Goal: Task Accomplishment & Management: Manage account settings

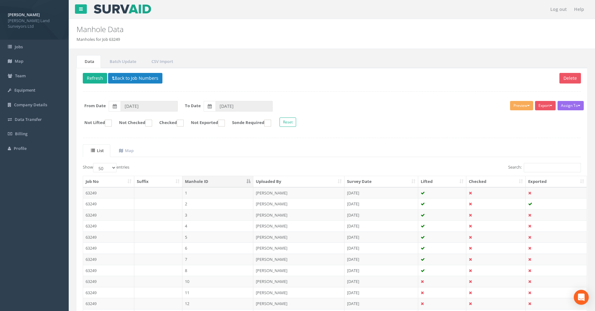
select select "50"
click at [517, 102] on button "Preview" at bounding box center [521, 105] width 23 height 9
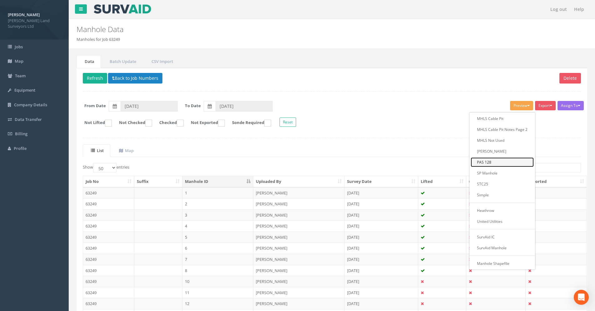
click at [478, 164] on link "PAS 128" at bounding box center [501, 163] width 63 height 10
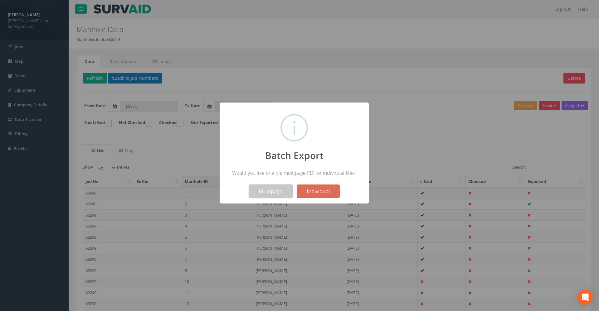
click at [264, 195] on button "Multipage" at bounding box center [271, 192] width 44 height 14
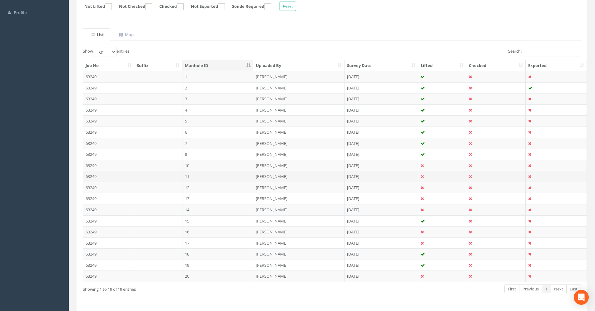
scroll to position [125, 0]
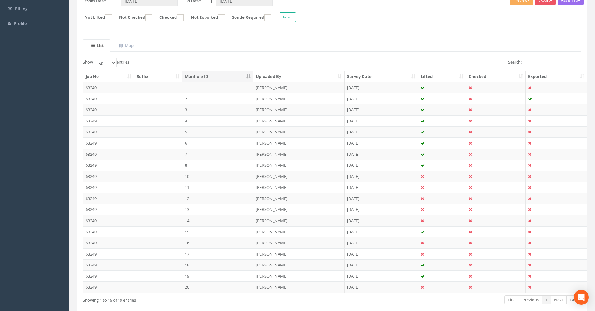
click at [381, 24] on div "Assign To Utility Mapping No Companies Added Export MHLS Cable Pit MHLS Cable P…" at bounding box center [331, 10] width 507 height 34
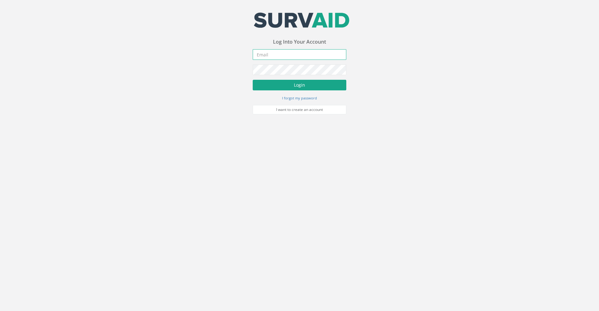
type input "[PERSON_NAME][EMAIL_ADDRESS][PERSON_NAME][DOMAIN_NAME]"
click at [297, 82] on button "Login" at bounding box center [300, 85] width 94 height 11
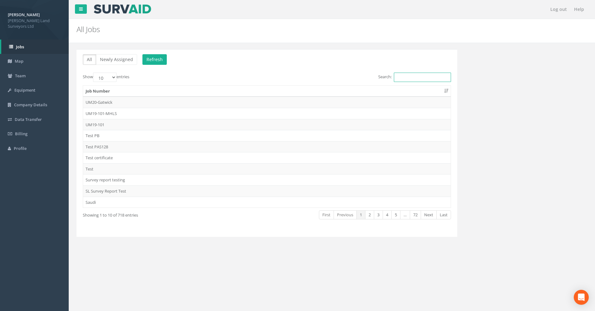
click at [398, 80] on input "Search:" at bounding box center [422, 77] width 57 height 9
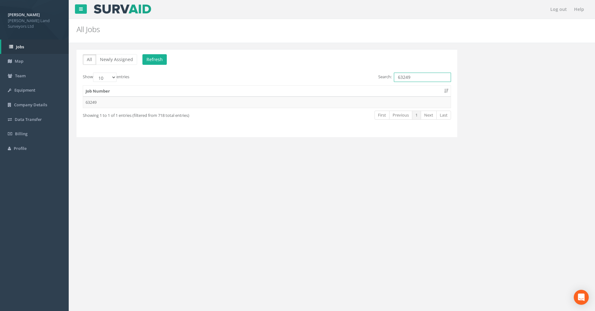
type input "63249"
click at [311, 97] on td "63249" at bounding box center [266, 102] width 367 height 11
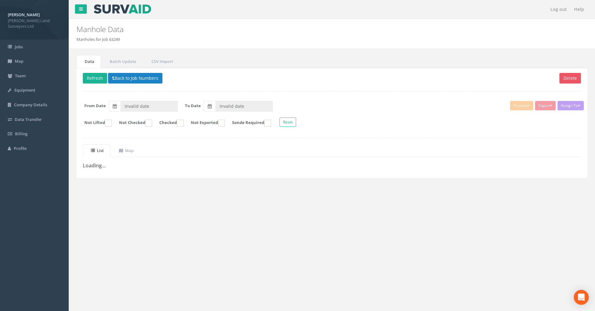
type input "[DATE]"
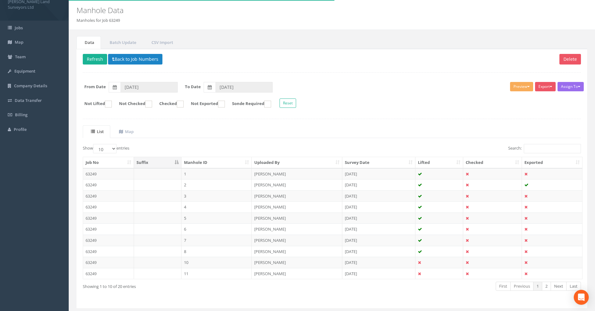
scroll to position [37, 0]
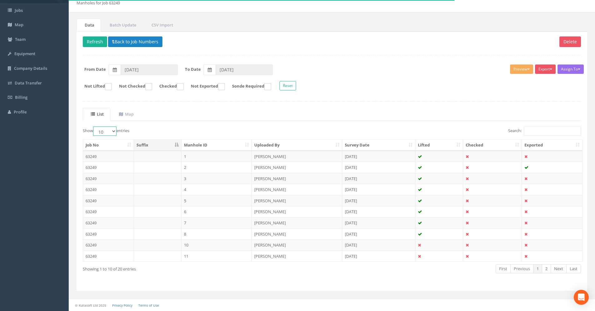
click at [111, 131] on select "10 25 50 100" at bounding box center [104, 131] width 23 height 9
select select "25"
click at [94, 127] on select "10 25 50 100" at bounding box center [104, 131] width 23 height 9
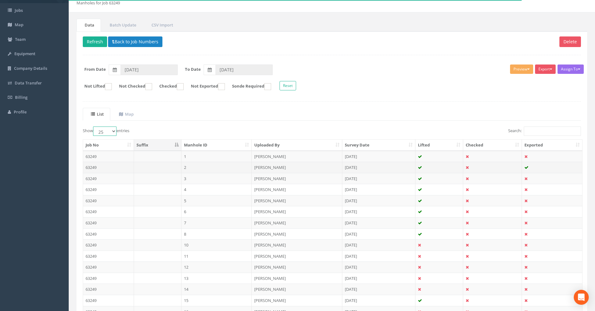
scroll to position [148, 0]
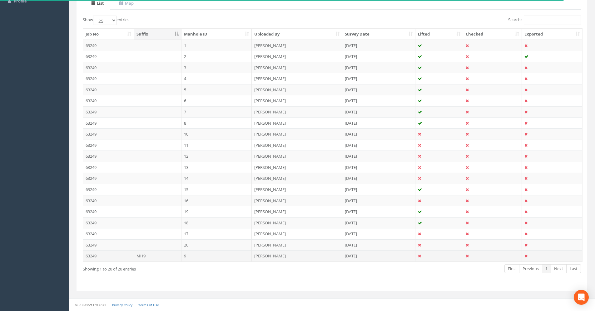
click at [140, 259] on td "MH9" at bounding box center [157, 256] width 47 height 11
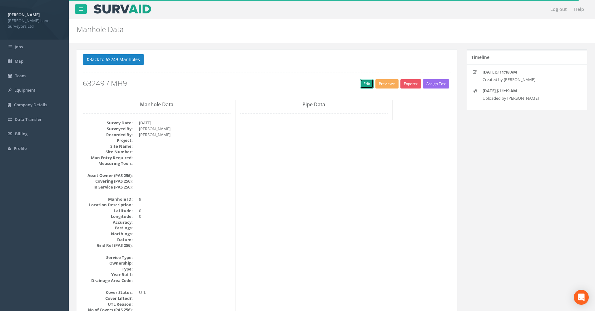
click at [365, 83] on link "Edit" at bounding box center [366, 83] width 13 height 9
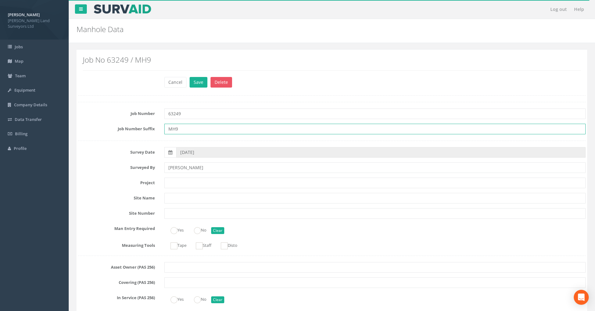
drag, startPoint x: 180, startPoint y: 128, endPoint x: 162, endPoint y: 128, distance: 18.7
click at [162, 128] on div "MH9" at bounding box center [374, 129] width 430 height 11
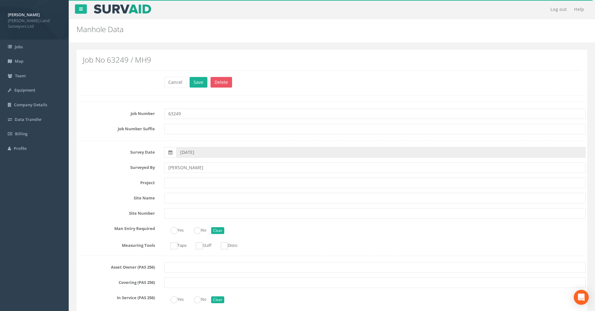
click at [316, 74] on div "Job No 63249 / MH9" at bounding box center [331, 65] width 507 height 22
click at [197, 83] on button "Save" at bounding box center [198, 82] width 18 height 11
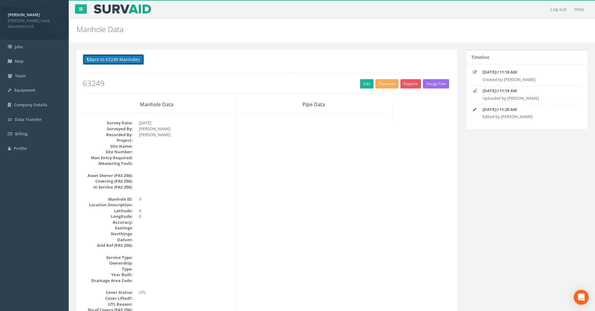
click at [111, 57] on button "Back to 63249 Manholes" at bounding box center [113, 59] width 61 height 11
